Goal: Information Seeking & Learning: Learn about a topic

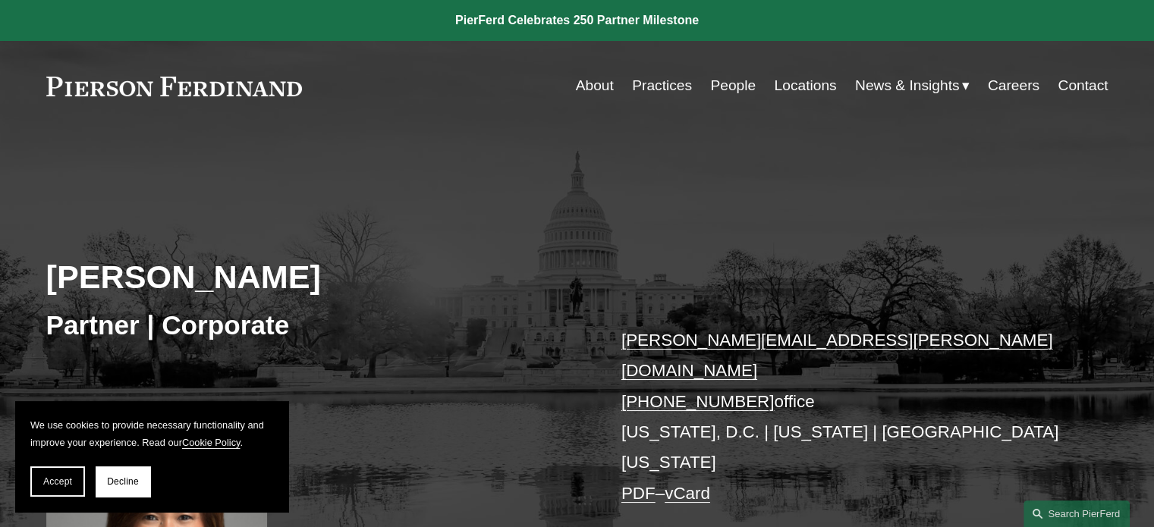
click at [668, 85] on link "Practices" at bounding box center [662, 85] width 60 height 29
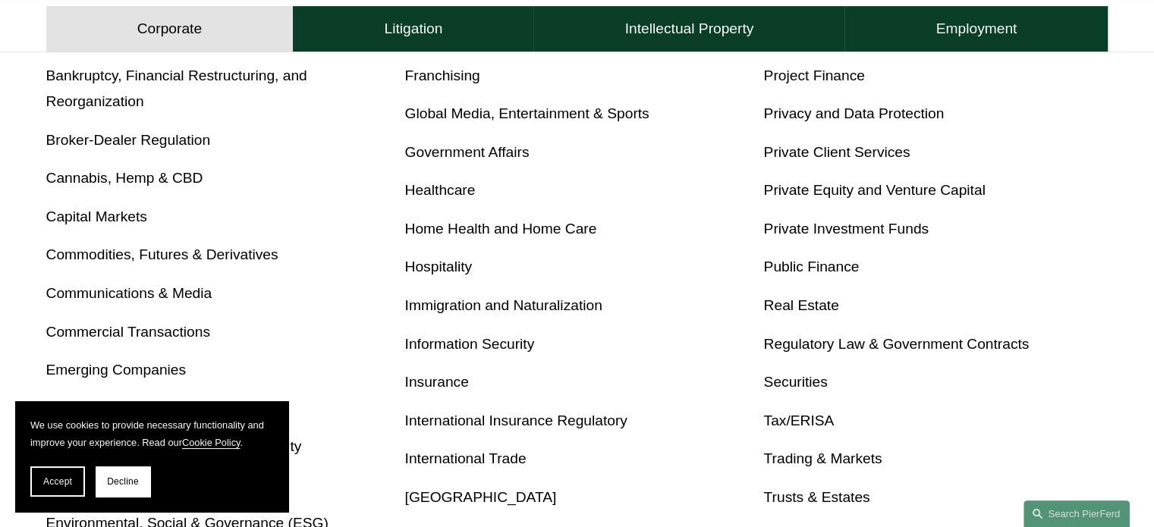
scroll to position [765, 0]
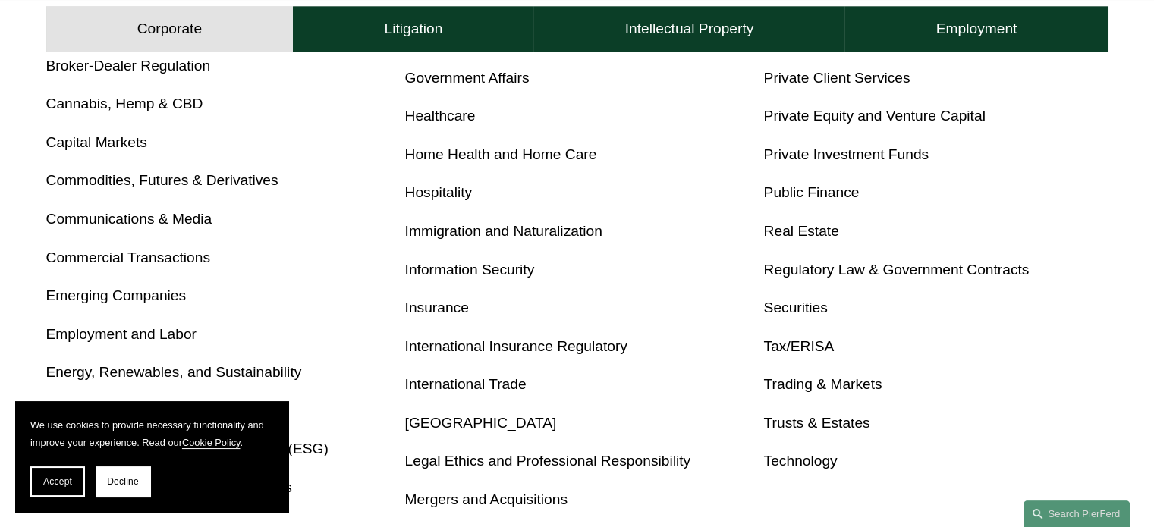
click at [165, 335] on link "Employment and Labor" at bounding box center [121, 334] width 150 height 16
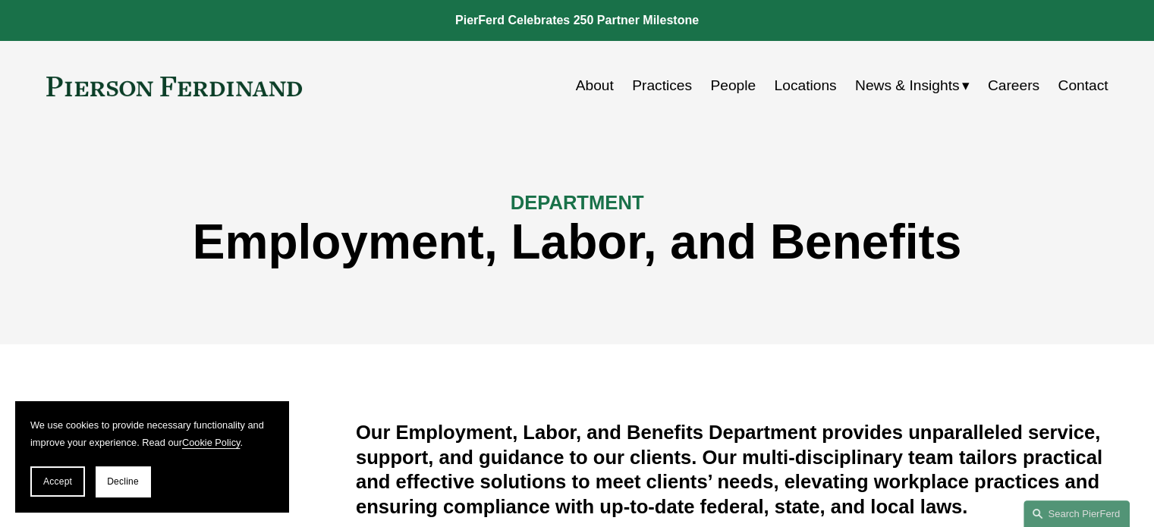
click at [1009, 87] on link "Careers" at bounding box center [1014, 85] width 52 height 29
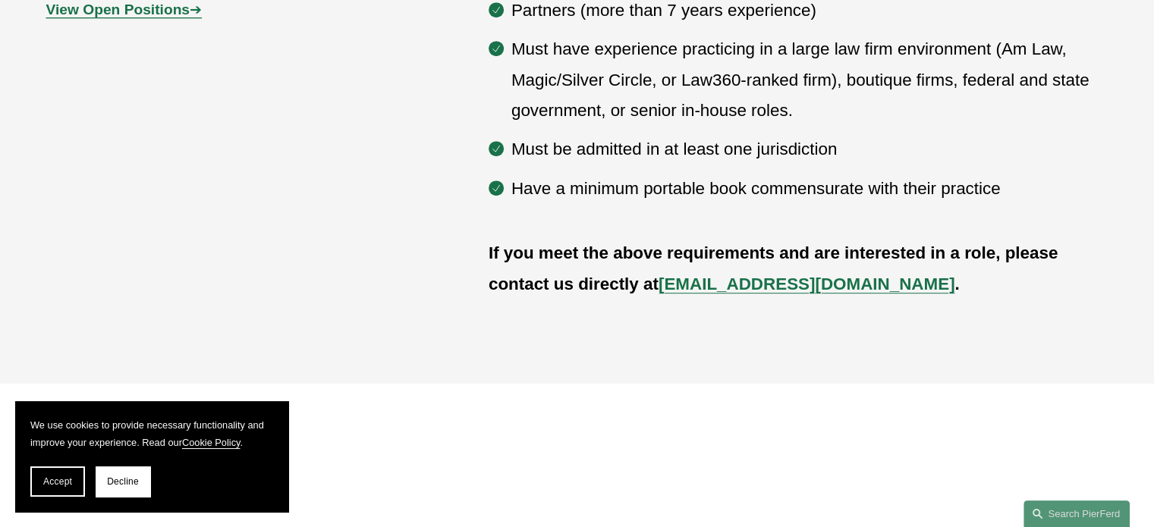
scroll to position [820, 0]
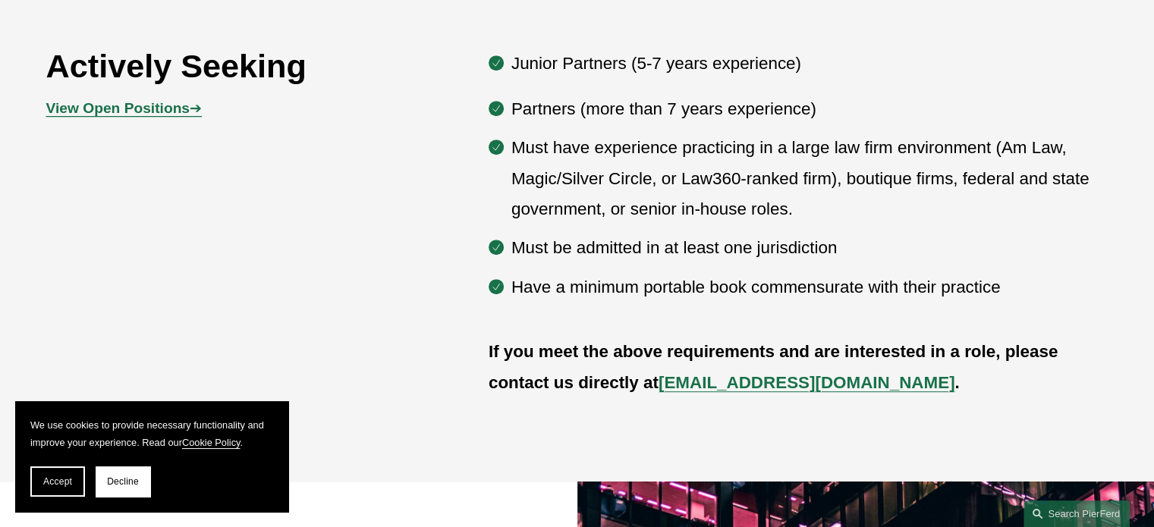
click at [120, 110] on strong "View Open Positions" at bounding box center [117, 108] width 143 height 16
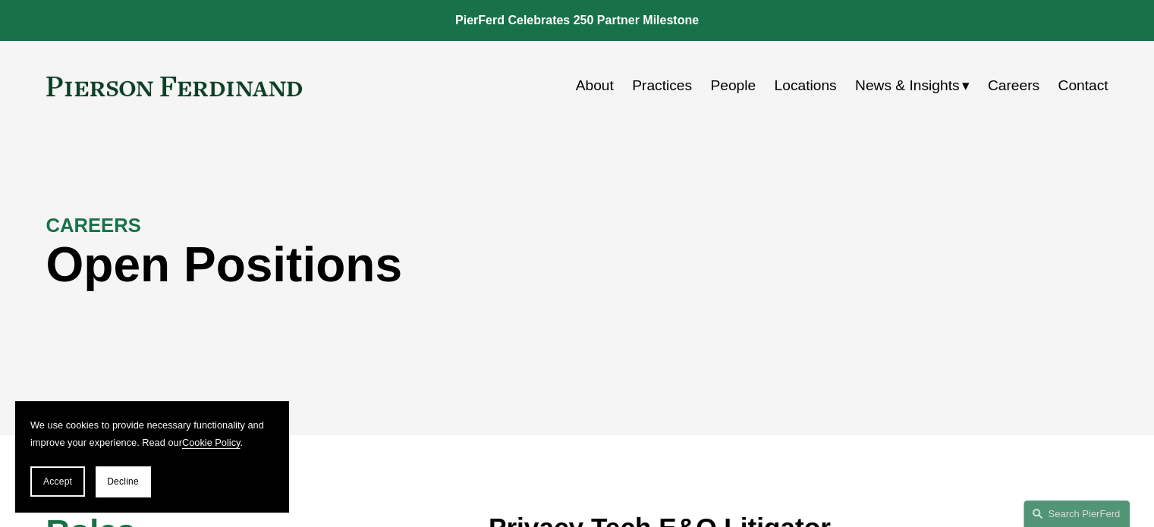
click at [798, 87] on link "Locations" at bounding box center [805, 85] width 62 height 29
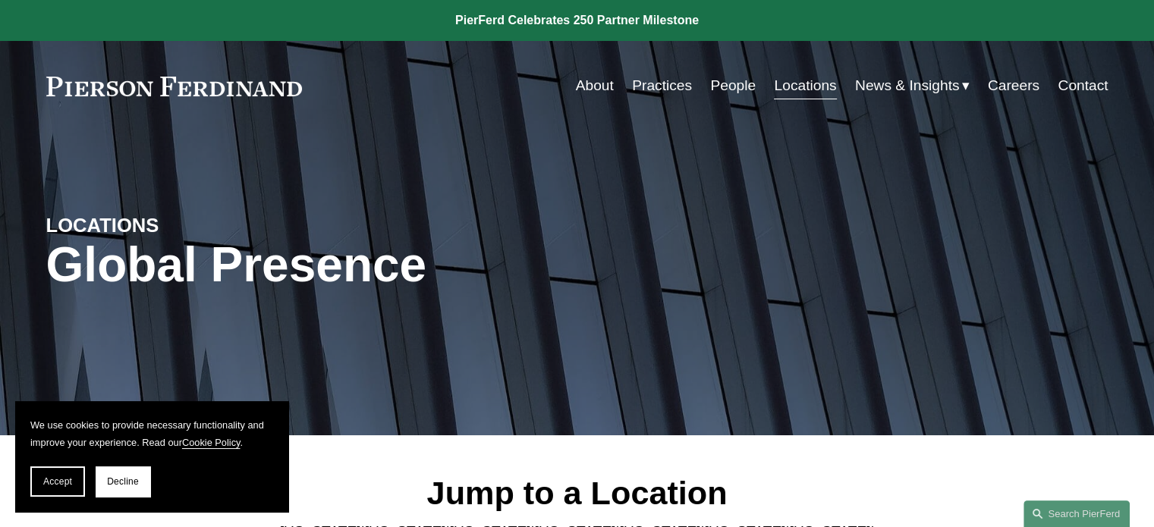
click at [733, 79] on link "People" at bounding box center [733, 85] width 46 height 29
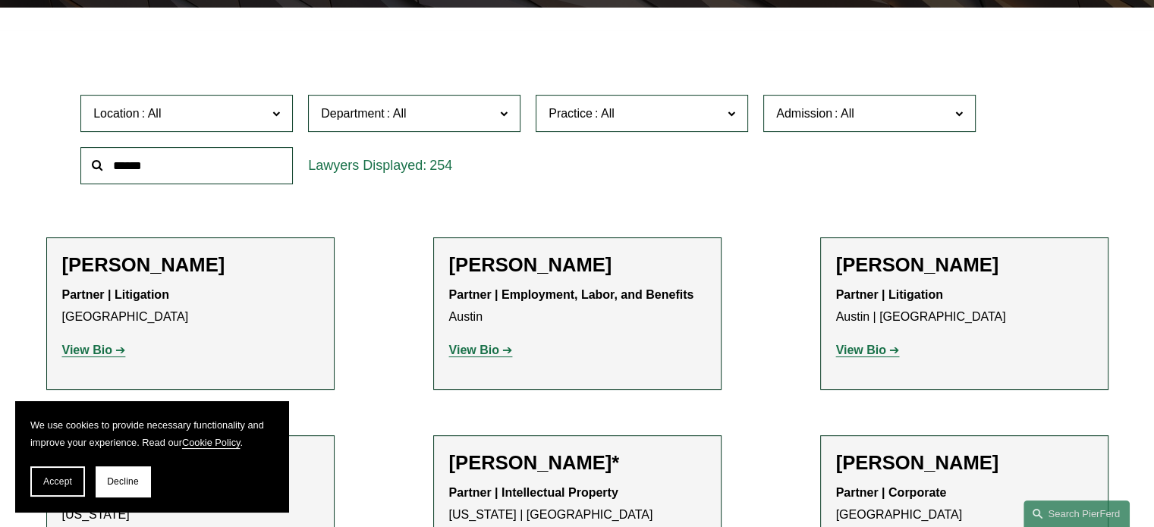
scroll to position [442, 0]
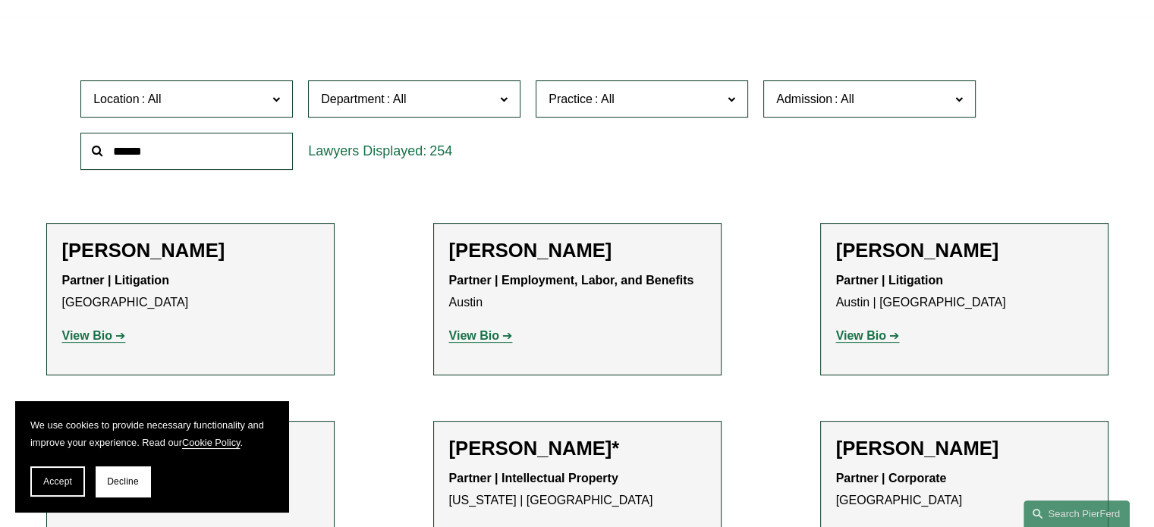
click at [223, 166] on input "text" at bounding box center [186, 151] width 212 height 37
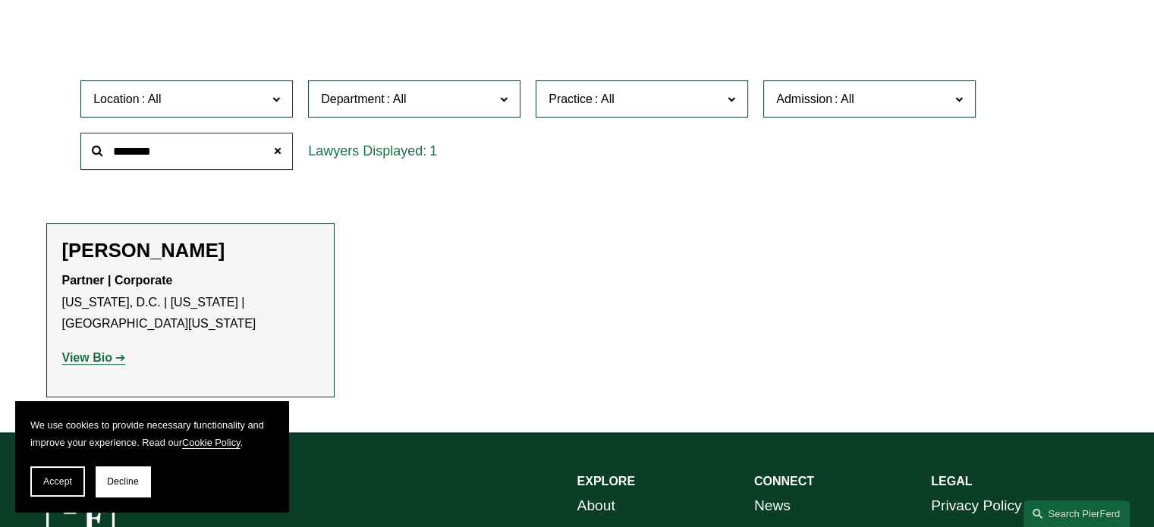
type input "********"
click at [84, 351] on strong "View Bio" at bounding box center [87, 357] width 50 height 13
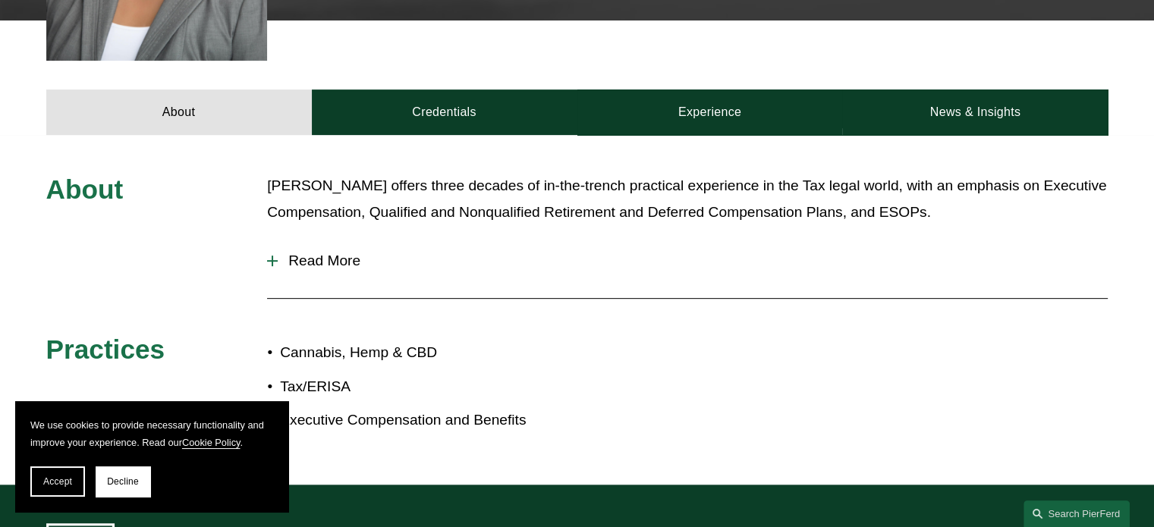
scroll to position [626, 0]
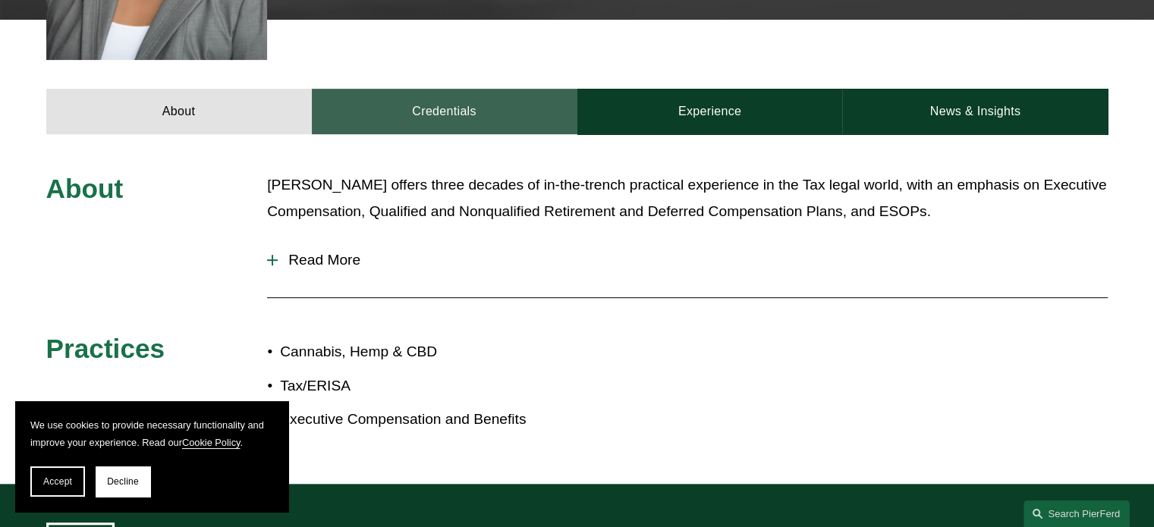
click at [439, 89] on link "Credentials" at bounding box center [445, 112] width 266 height 46
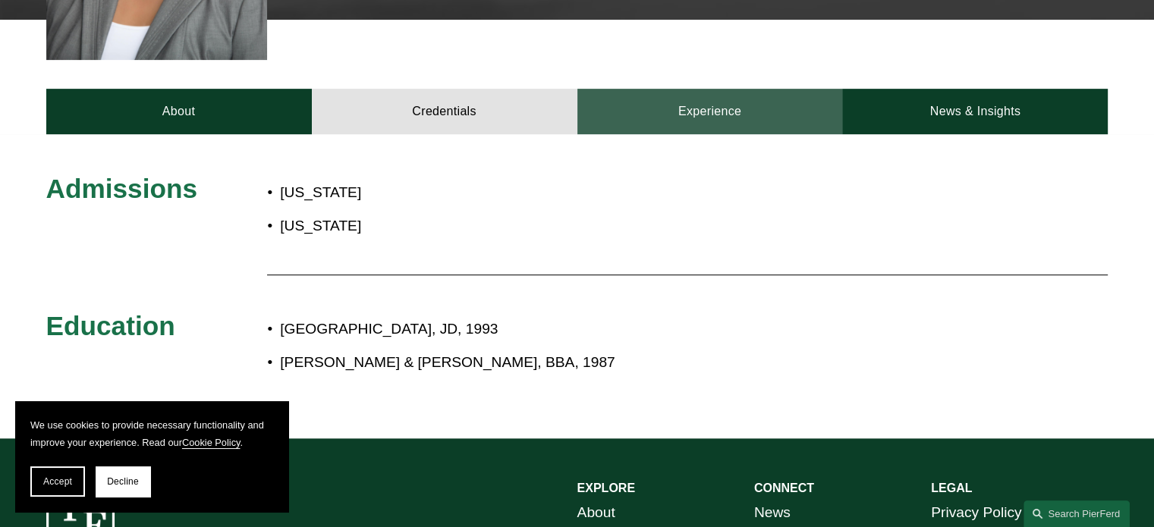
click at [675, 89] on link "Experience" at bounding box center [710, 112] width 266 height 46
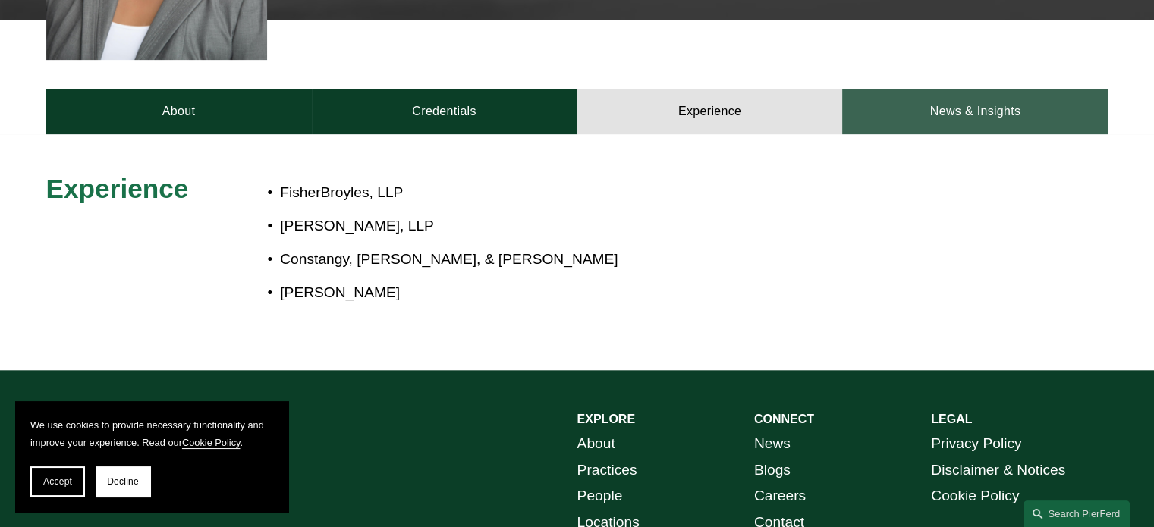
click at [939, 89] on link "News & Insights" at bounding box center [975, 112] width 266 height 46
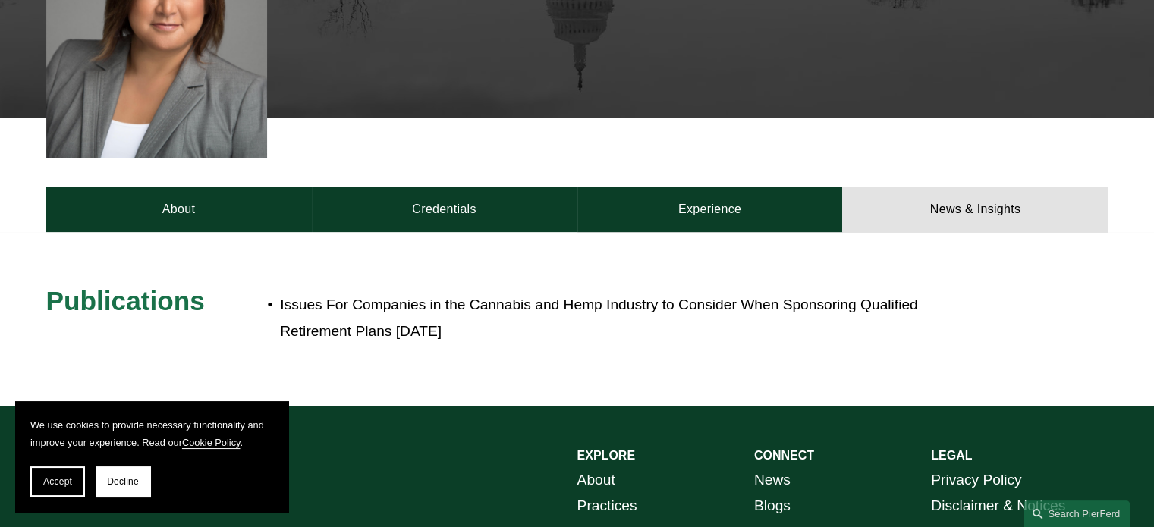
scroll to position [553, 0]
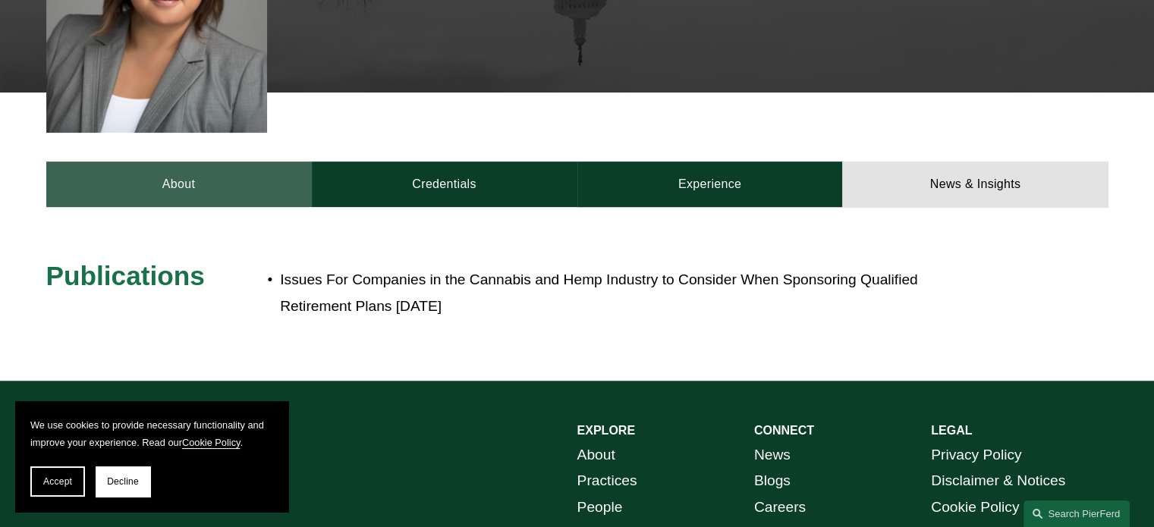
click at [209, 162] on link "About" at bounding box center [179, 185] width 266 height 46
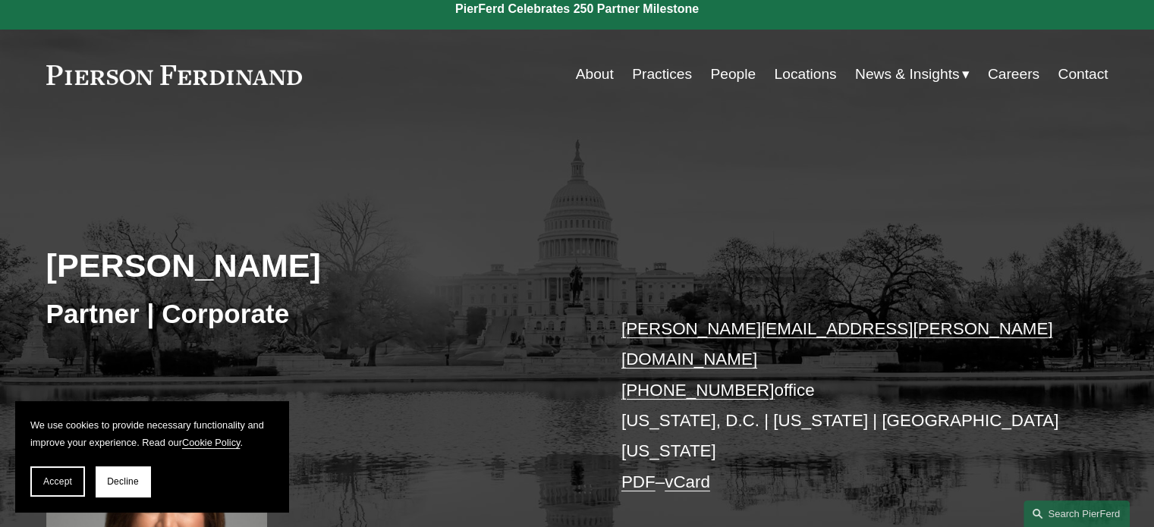
scroll to position [0, 0]
